Goal: Task Accomplishment & Management: Use online tool/utility

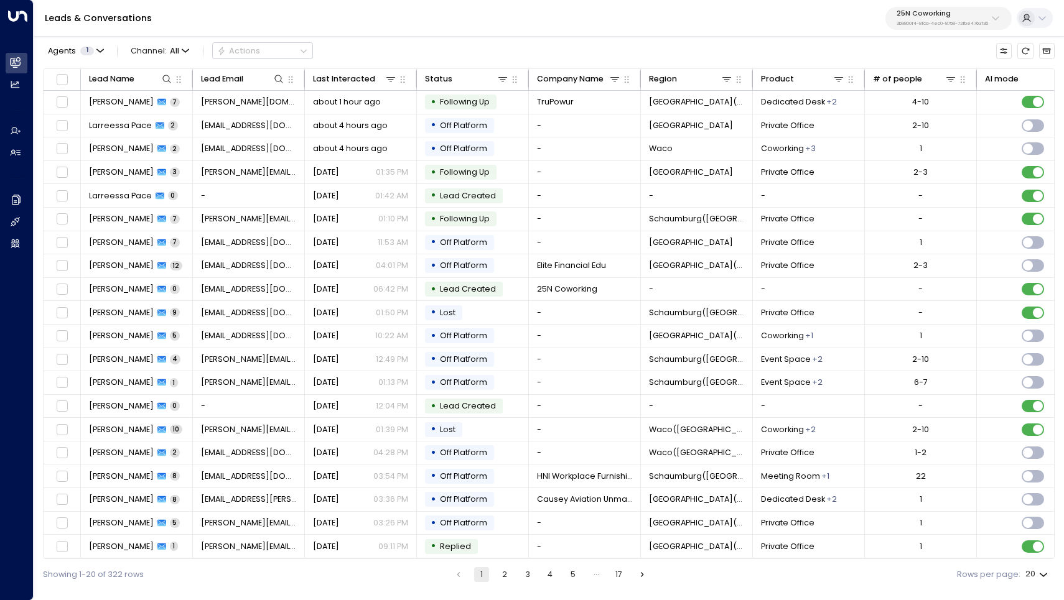
click at [959, 17] on p "25N Coworking" at bounding box center [942, 13] width 91 height 7
type input "*********"
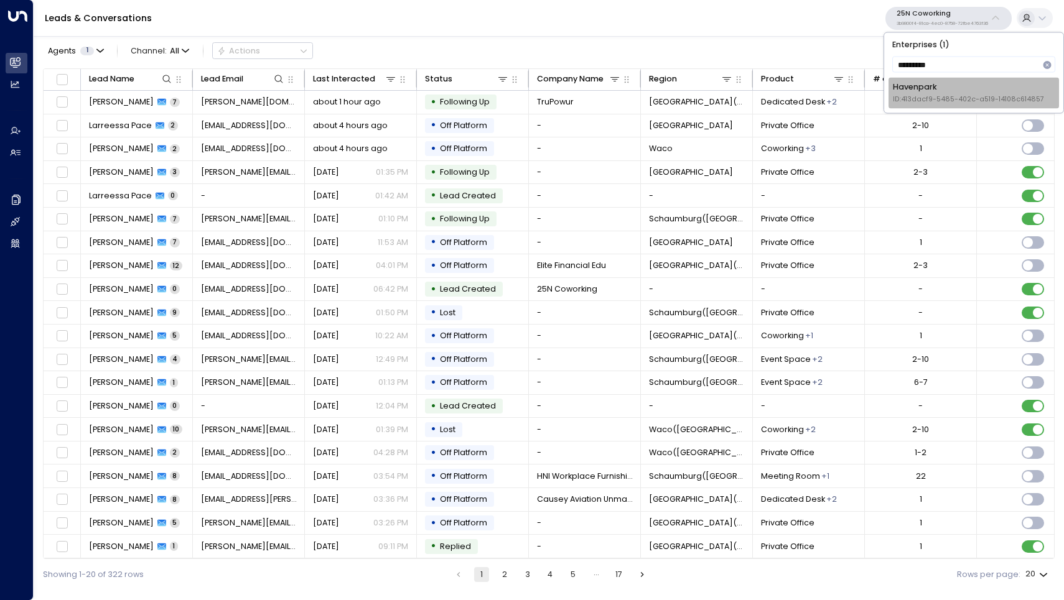
click at [945, 88] on div "Havenpark ID: 413dacf9-5485-402c-a519-14108c614857" at bounding box center [968, 93] width 151 height 23
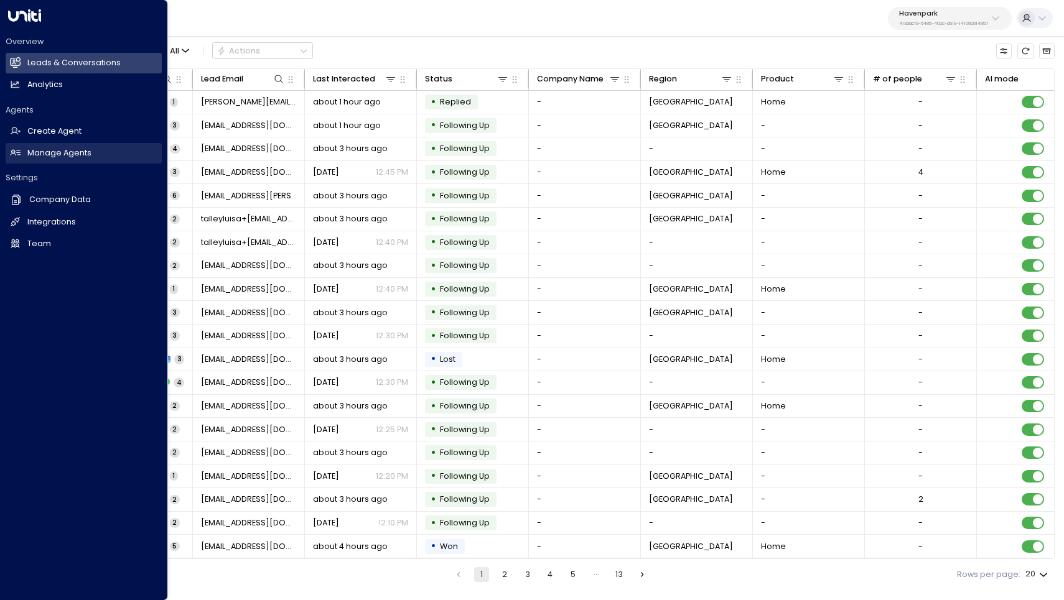
click at [65, 146] on link "Manage Agents Manage Agents" at bounding box center [84, 153] width 156 height 21
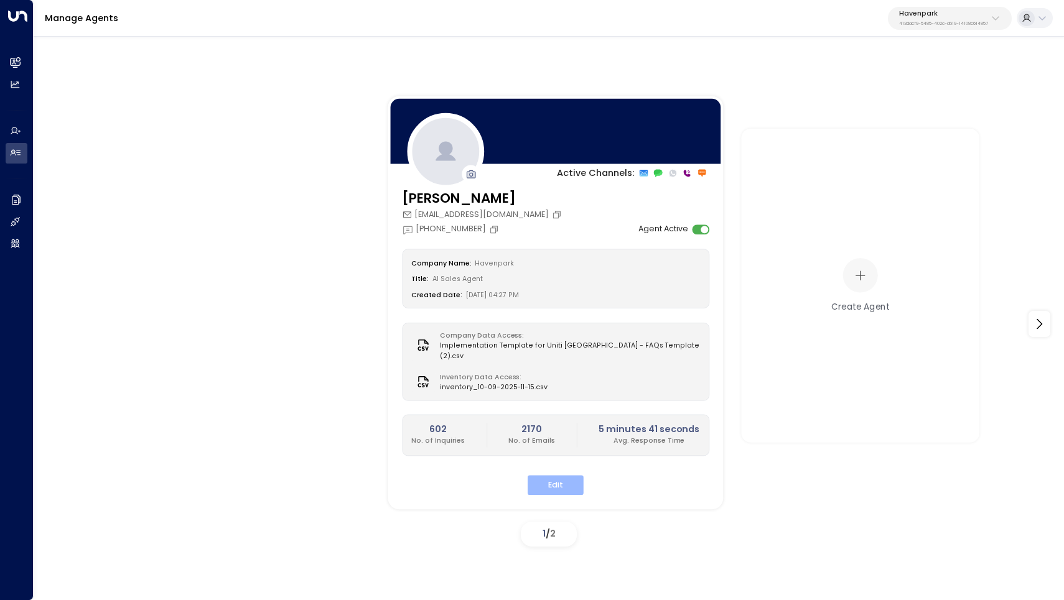
click at [561, 476] on button "Edit" at bounding box center [556, 485] width 56 height 19
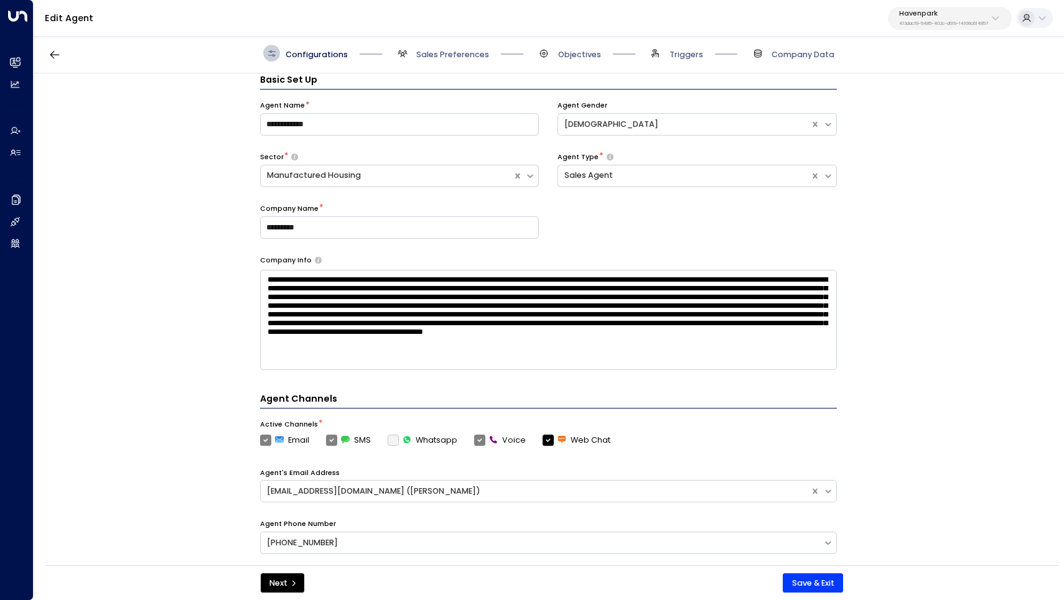
scroll to position [11, 0]
click at [453, 55] on span "Sales Preferences" at bounding box center [452, 54] width 73 height 11
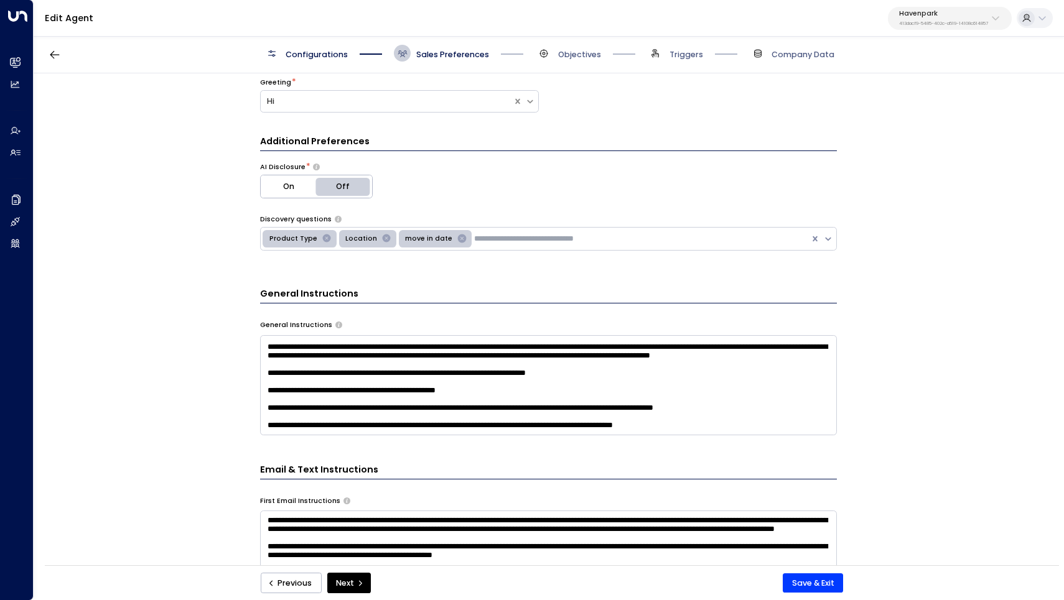
scroll to position [246, 0]
click at [811, 580] on button "Save & Exit" at bounding box center [813, 584] width 60 height 20
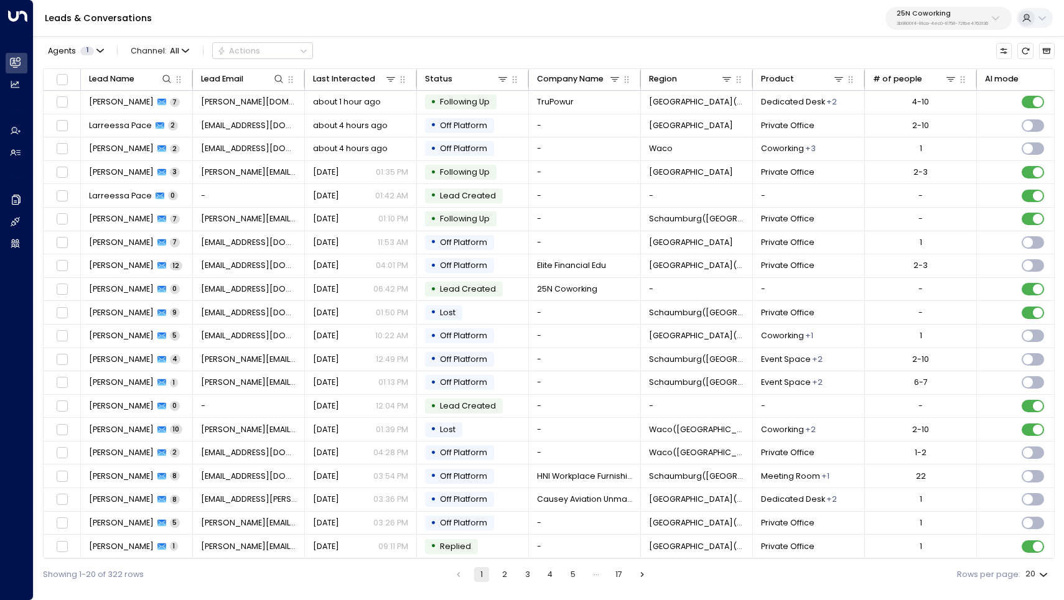
click at [930, 21] on p "3b9800f4-81ca-4ec0-8758-72fbe4763f36" at bounding box center [942, 23] width 91 height 5
type input "********"
click at [918, 98] on span "ID: 33332e4c-23b5-45a2-9007-0d0a9f804fa6" at bounding box center [974, 100] width 162 height 10
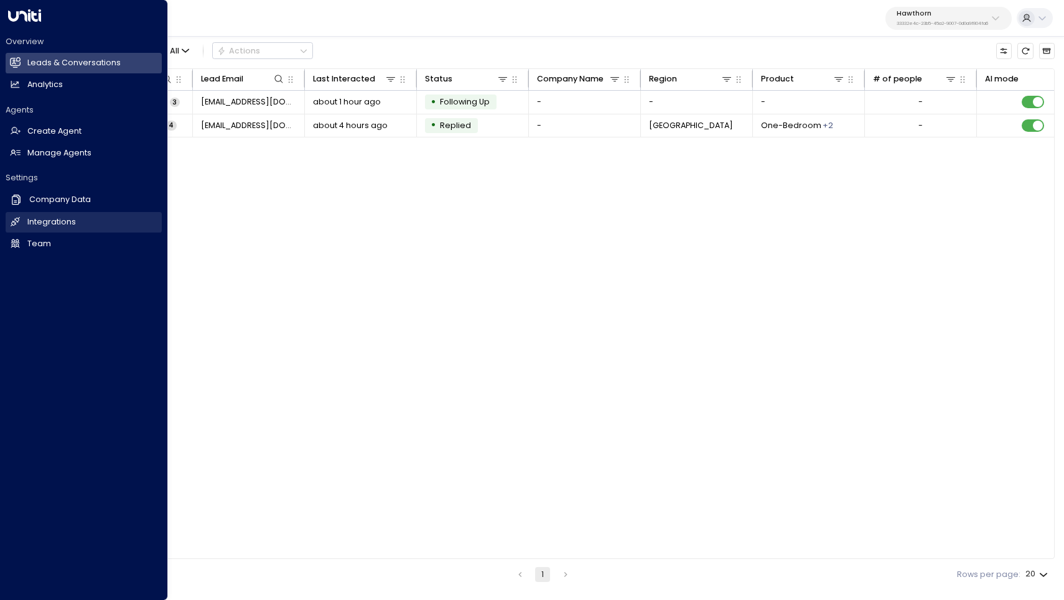
click at [47, 214] on link "Integrations Integrations" at bounding box center [84, 222] width 156 height 21
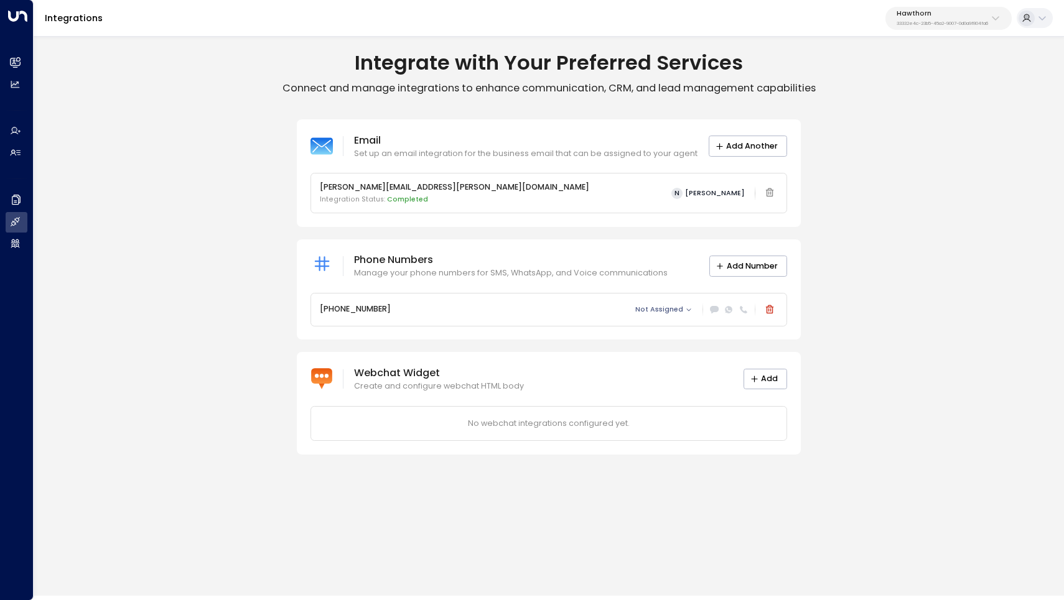
click at [941, 19] on div "Hawthorn 33332e4c-23b5-45a2-9007-0d0a9f804fa6" at bounding box center [942, 18] width 91 height 16
type input "*****"
click at [938, 95] on span "ID: 13c6c22d-d6a2-4885-9cca-d38d2cbbad86" at bounding box center [974, 100] width 169 height 10
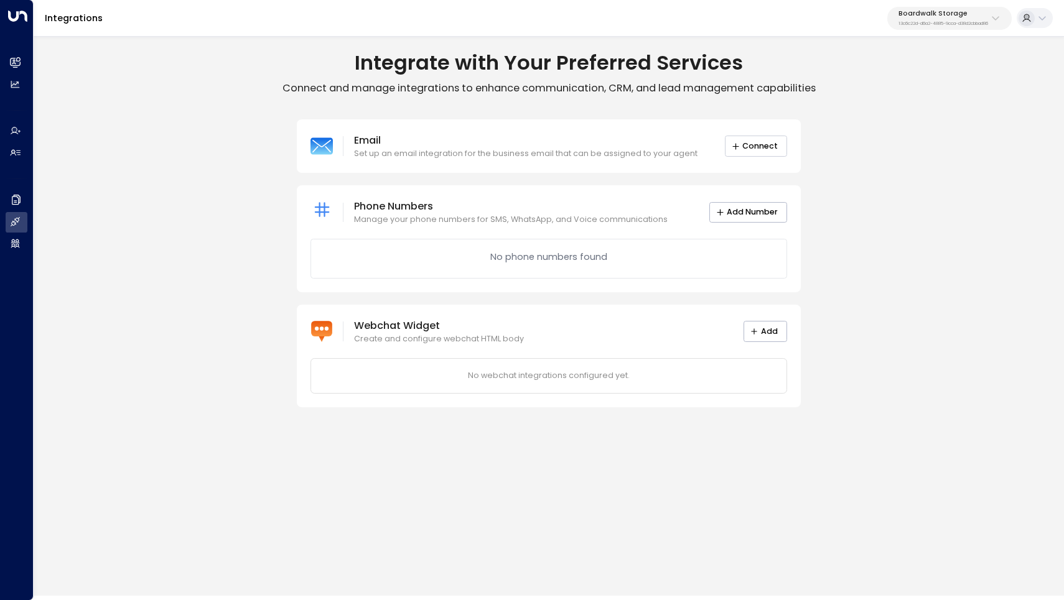
click at [754, 144] on button "Connect" at bounding box center [756, 146] width 62 height 21
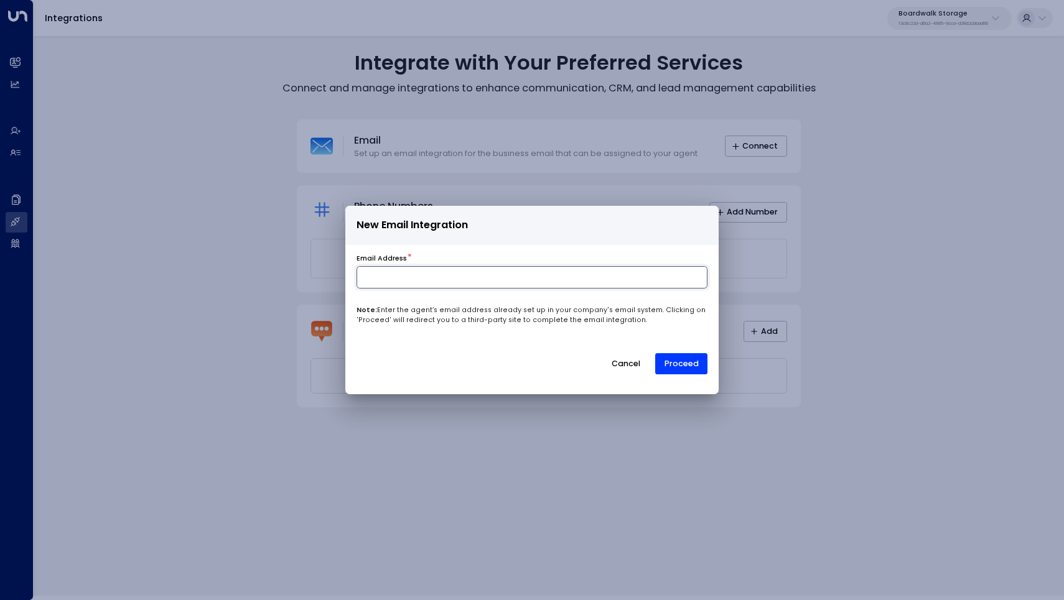
click at [508, 279] on input at bounding box center [532, 277] width 351 height 22
click at [627, 361] on button "Cancel" at bounding box center [626, 363] width 48 height 21
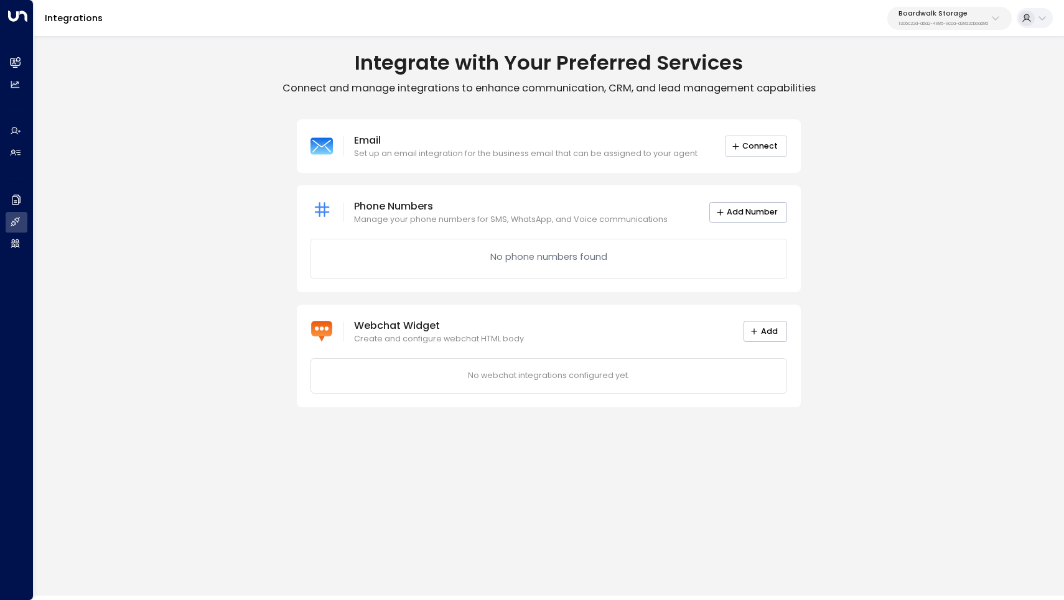
click at [753, 150] on button "Connect" at bounding box center [756, 146] width 62 height 21
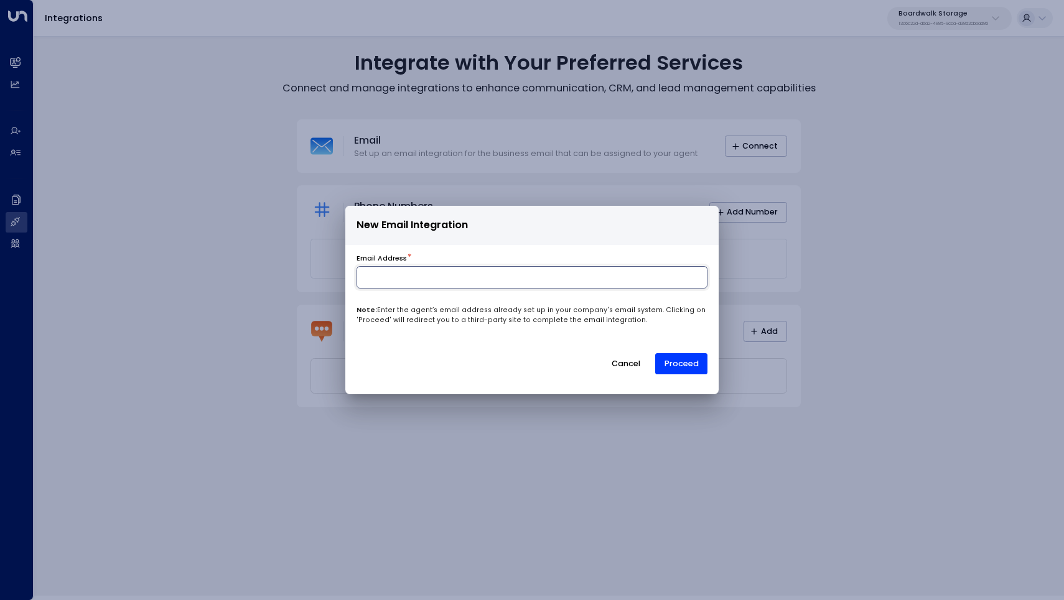
click at [529, 282] on input at bounding box center [532, 277] width 351 height 22
type input "**********"
click at [682, 363] on button "Proceed" at bounding box center [681, 363] width 52 height 21
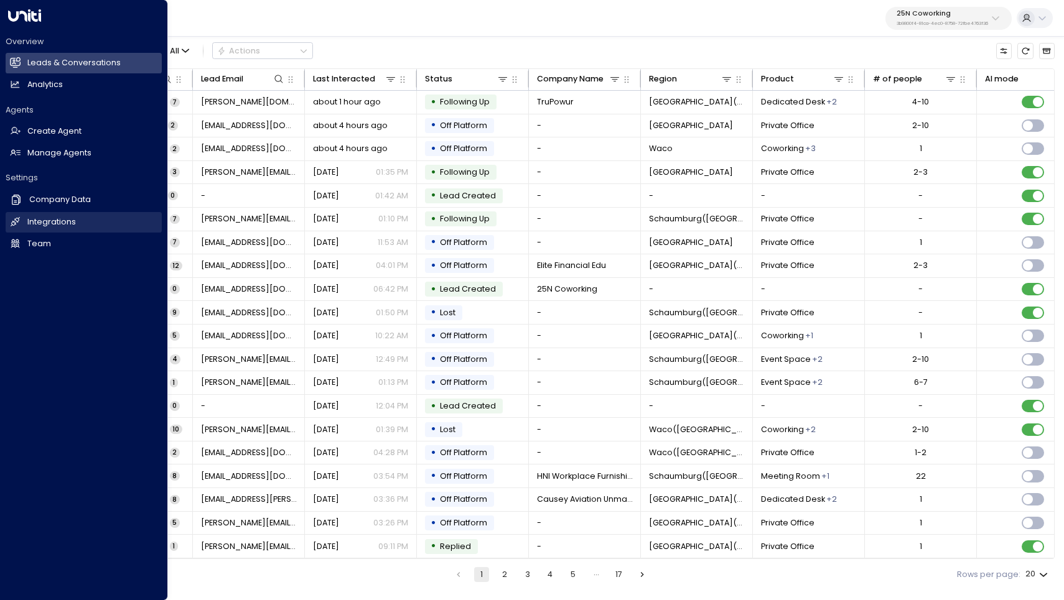
click at [46, 217] on h2 "Integrations" at bounding box center [51, 223] width 49 height 12
